Goal: Information Seeking & Learning: Find specific fact

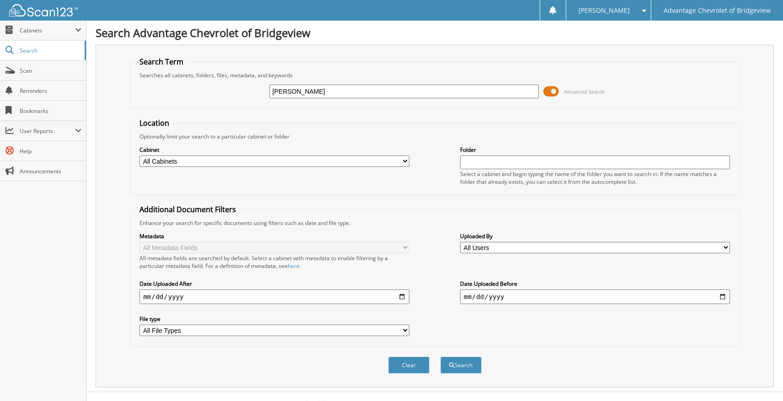
drag, startPoint x: 337, startPoint y: 95, endPoint x: 260, endPoint y: 95, distance: 76.9
click at [261, 95] on div "[PERSON_NAME] Advanced Search" at bounding box center [435, 91] width 600 height 25
click at [484, 94] on input "[PERSON_NAME]" at bounding box center [405, 92] width 270 height 14
type input "[PERSON_NAME]"
click at [441, 357] on button "Search" at bounding box center [461, 365] width 41 height 17
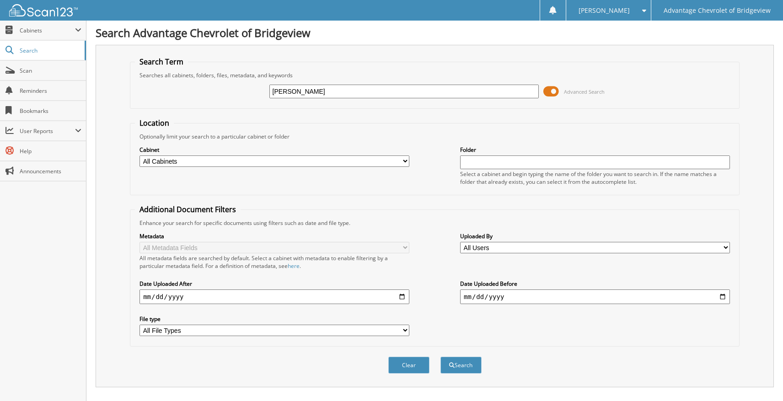
click at [556, 90] on span at bounding box center [552, 92] width 16 height 14
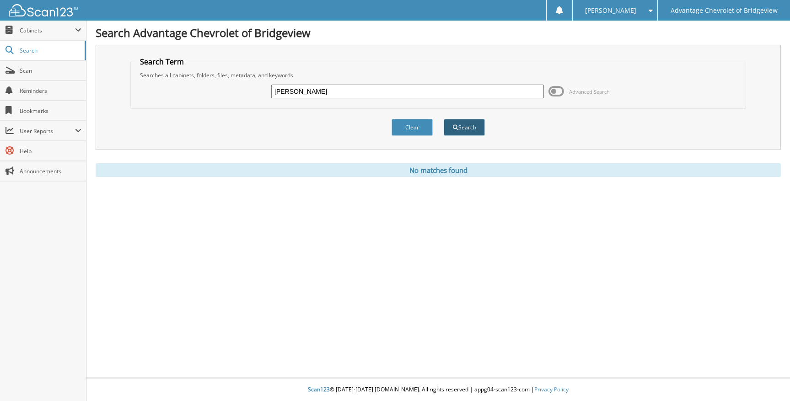
click at [465, 131] on button "Search" at bounding box center [464, 127] width 41 height 17
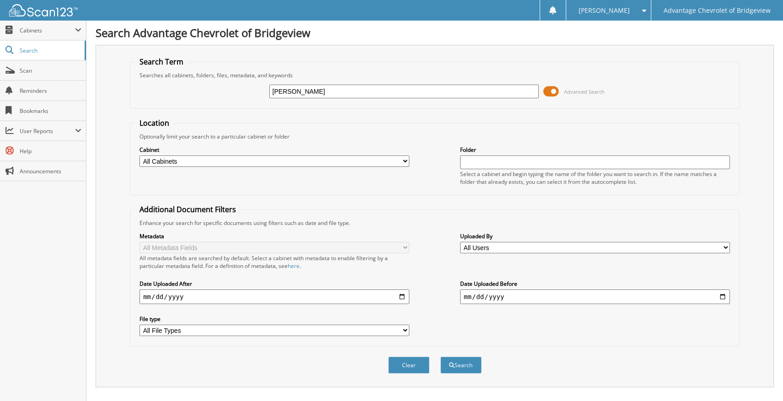
drag, startPoint x: 301, startPoint y: 88, endPoint x: 309, endPoint y: 88, distance: 7.8
click at [304, 88] on input "jacqueline solis" at bounding box center [405, 92] width 270 height 14
type input "[PERSON_NAME]"
click at [441, 357] on button "Search" at bounding box center [461, 365] width 41 height 17
click at [555, 93] on span at bounding box center [552, 92] width 16 height 14
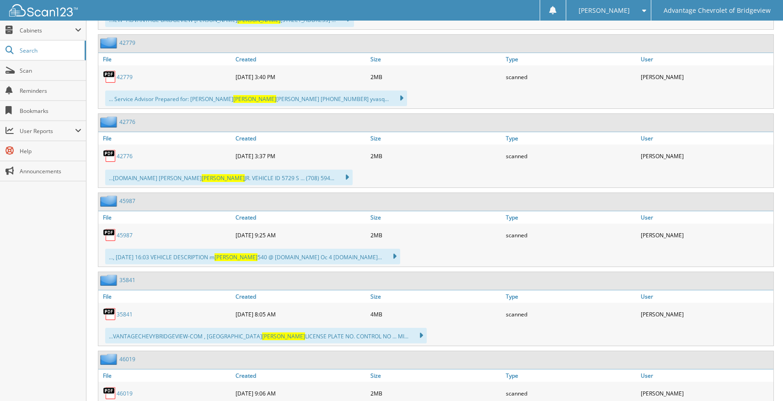
scroll to position [1648, 0]
